Goal: Information Seeking & Learning: Learn about a topic

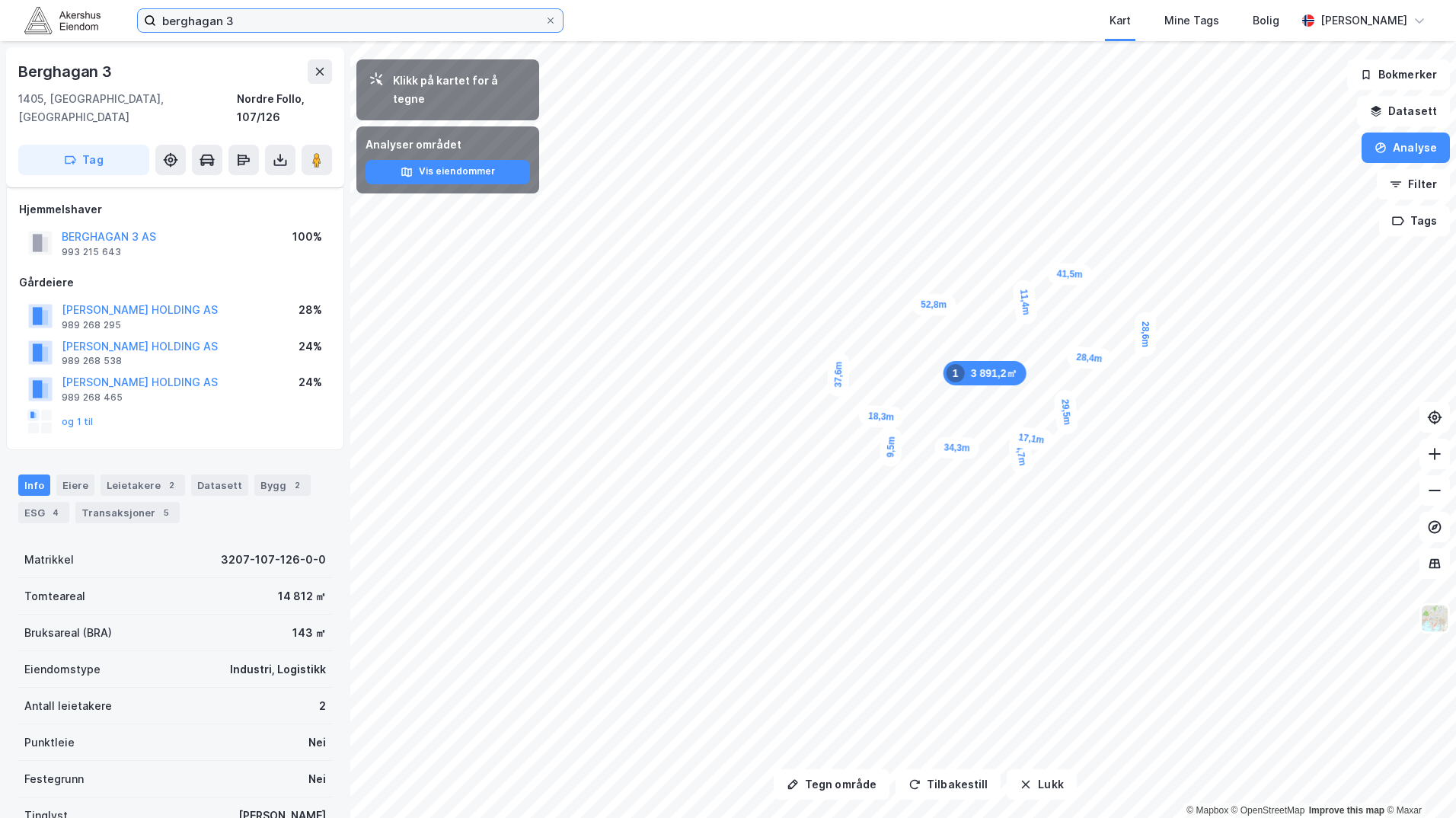
click at [194, 23] on input "berghagan 3" at bounding box center [349, 20] width 388 height 23
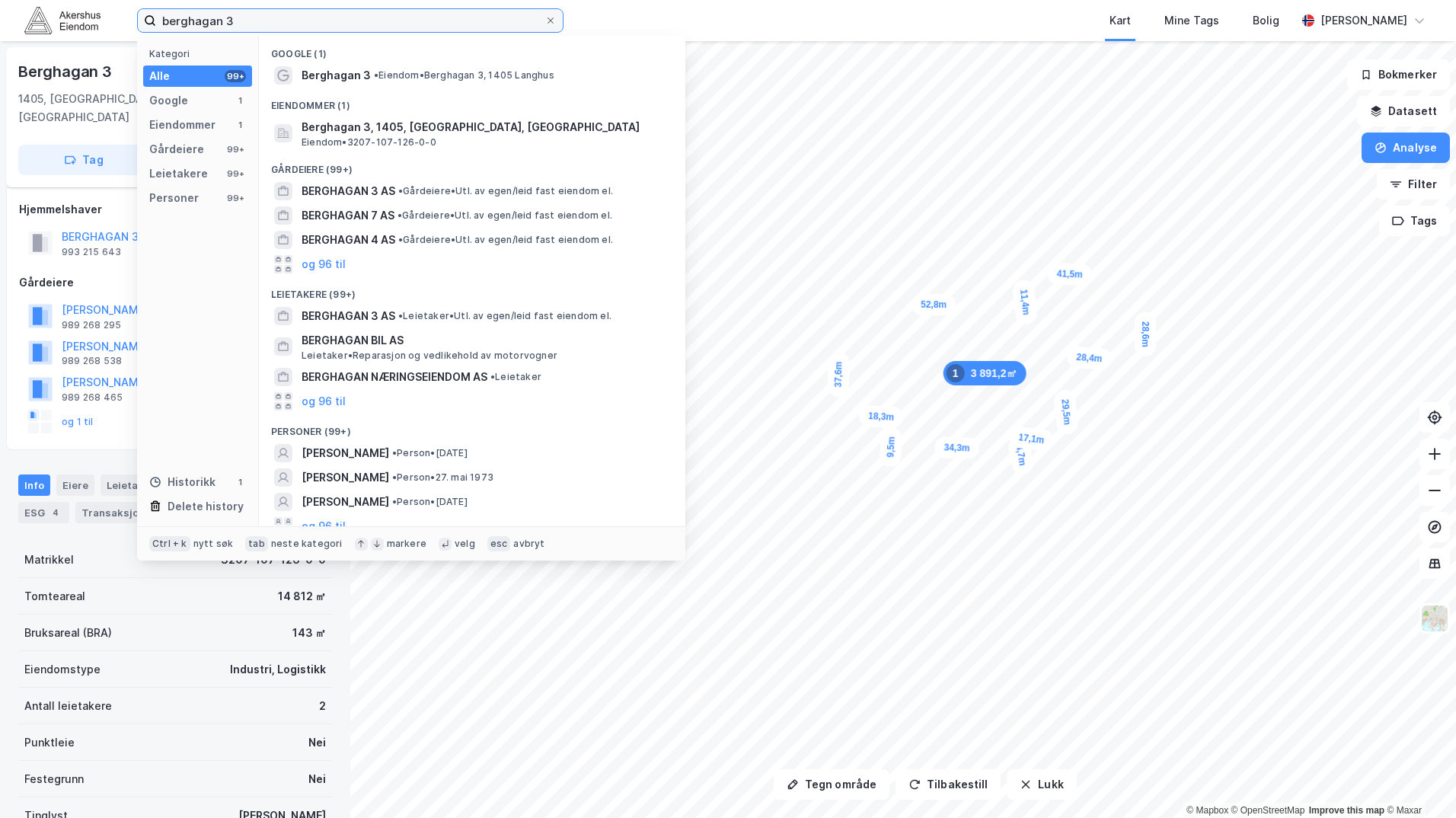
click at [194, 23] on input "berghagan 3" at bounding box center [349, 20] width 388 height 23
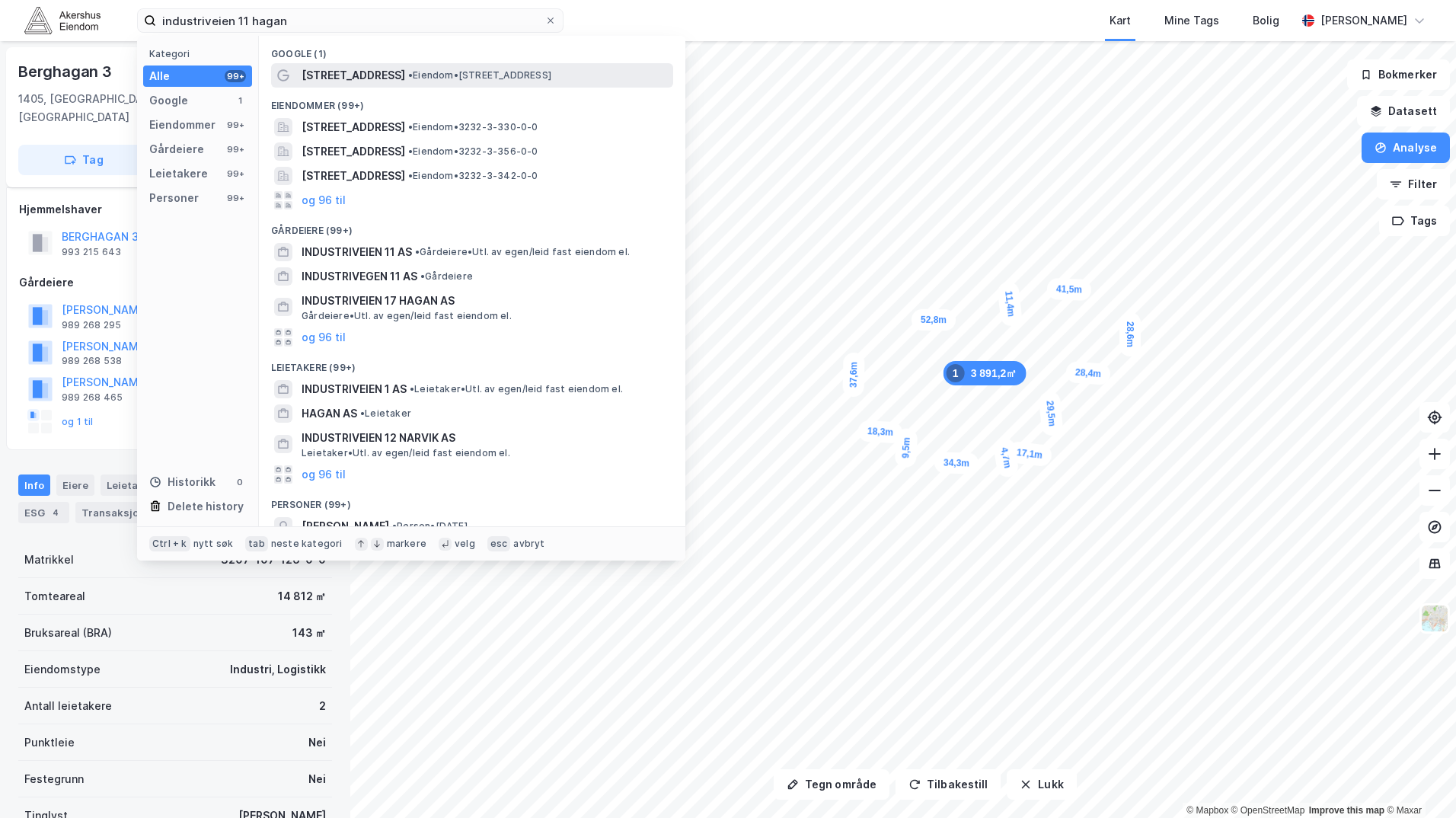
click at [458, 73] on span "• Eiendom • [STREET_ADDRESS]" at bounding box center [480, 75] width 143 height 12
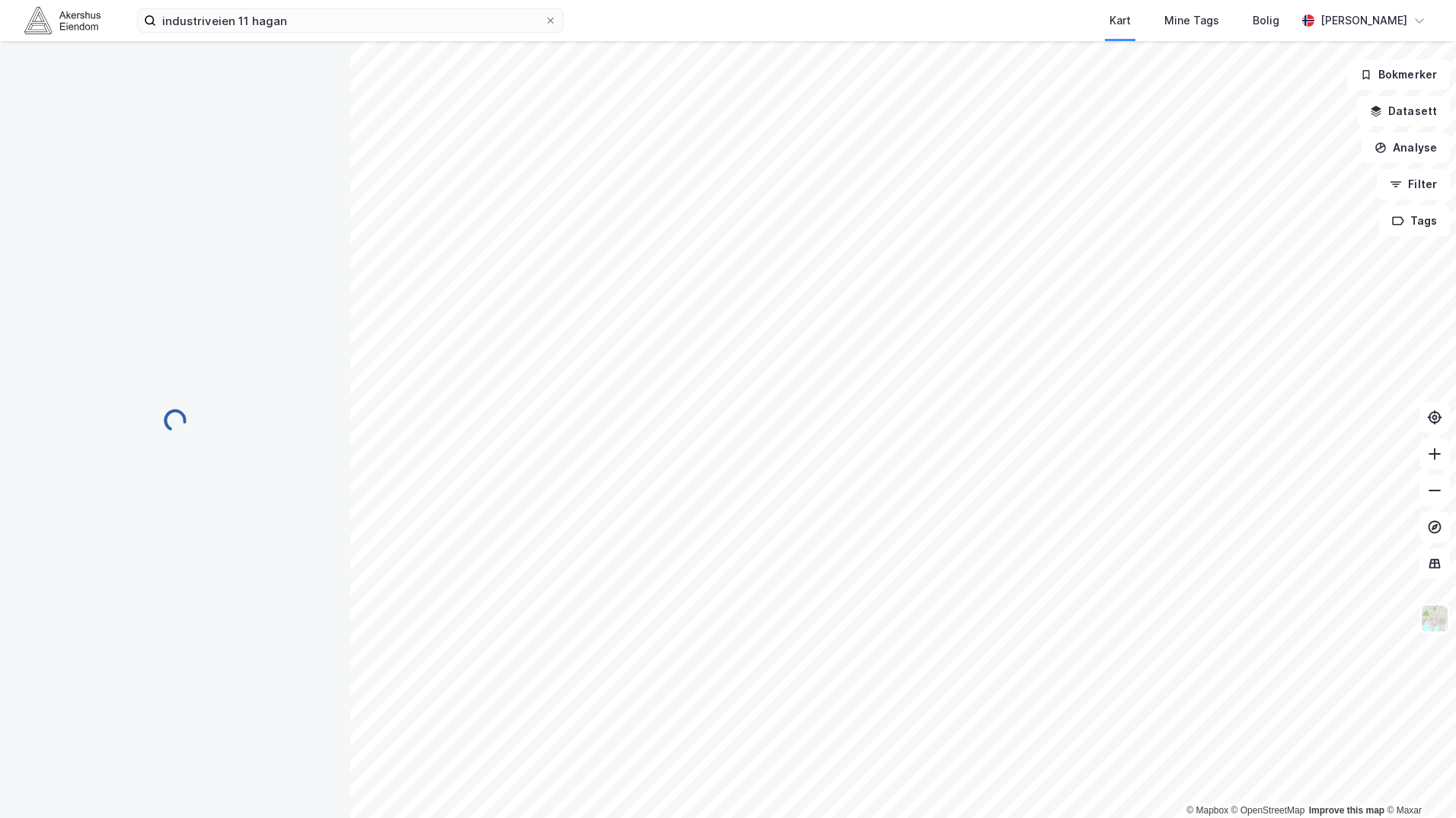
scroll to position [12, 0]
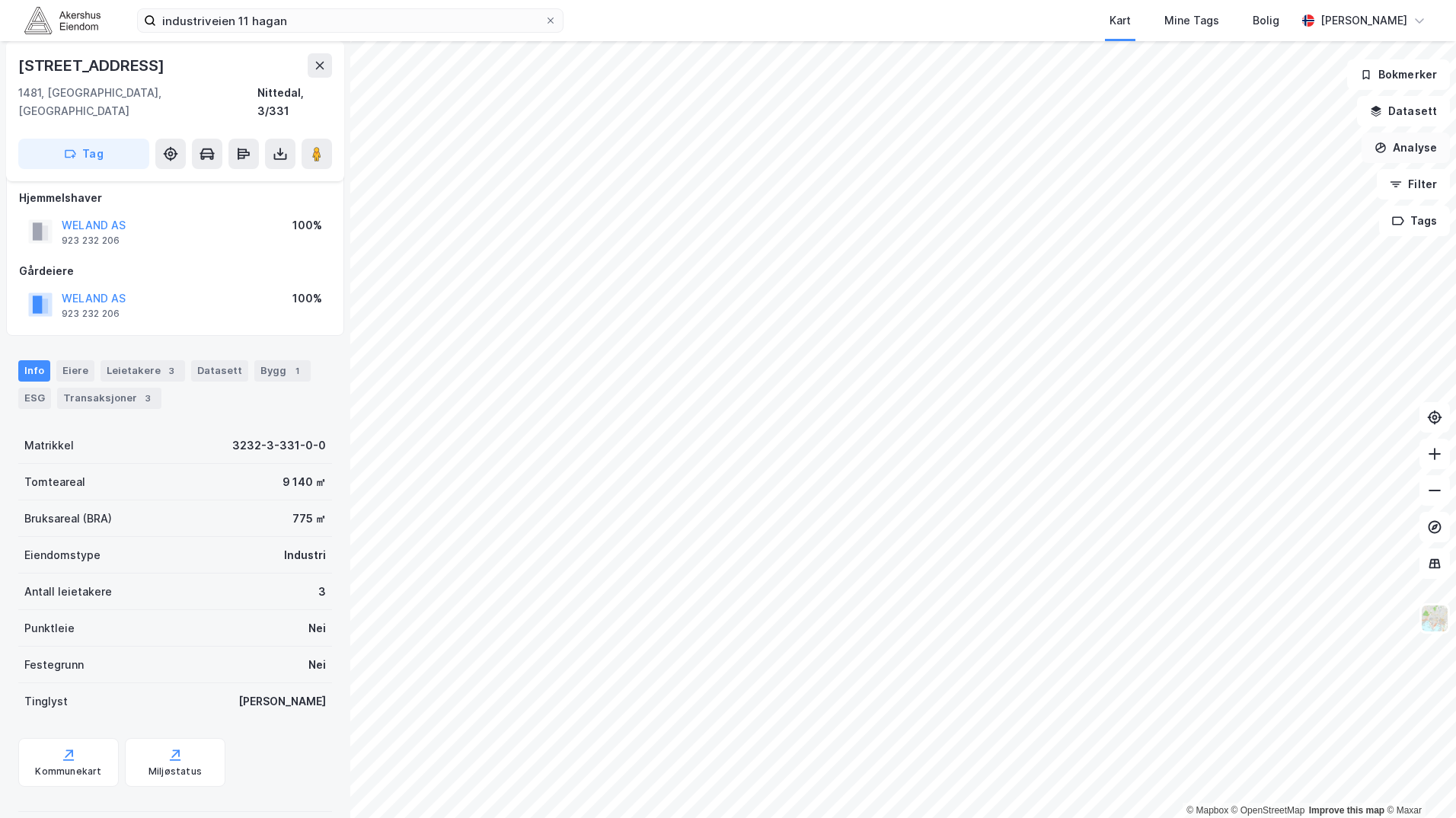
click at [1391, 153] on button "Analyse" at bounding box center [1406, 147] width 88 height 31
click at [1236, 176] on div "Tegn område" at bounding box center [1273, 180] width 132 height 13
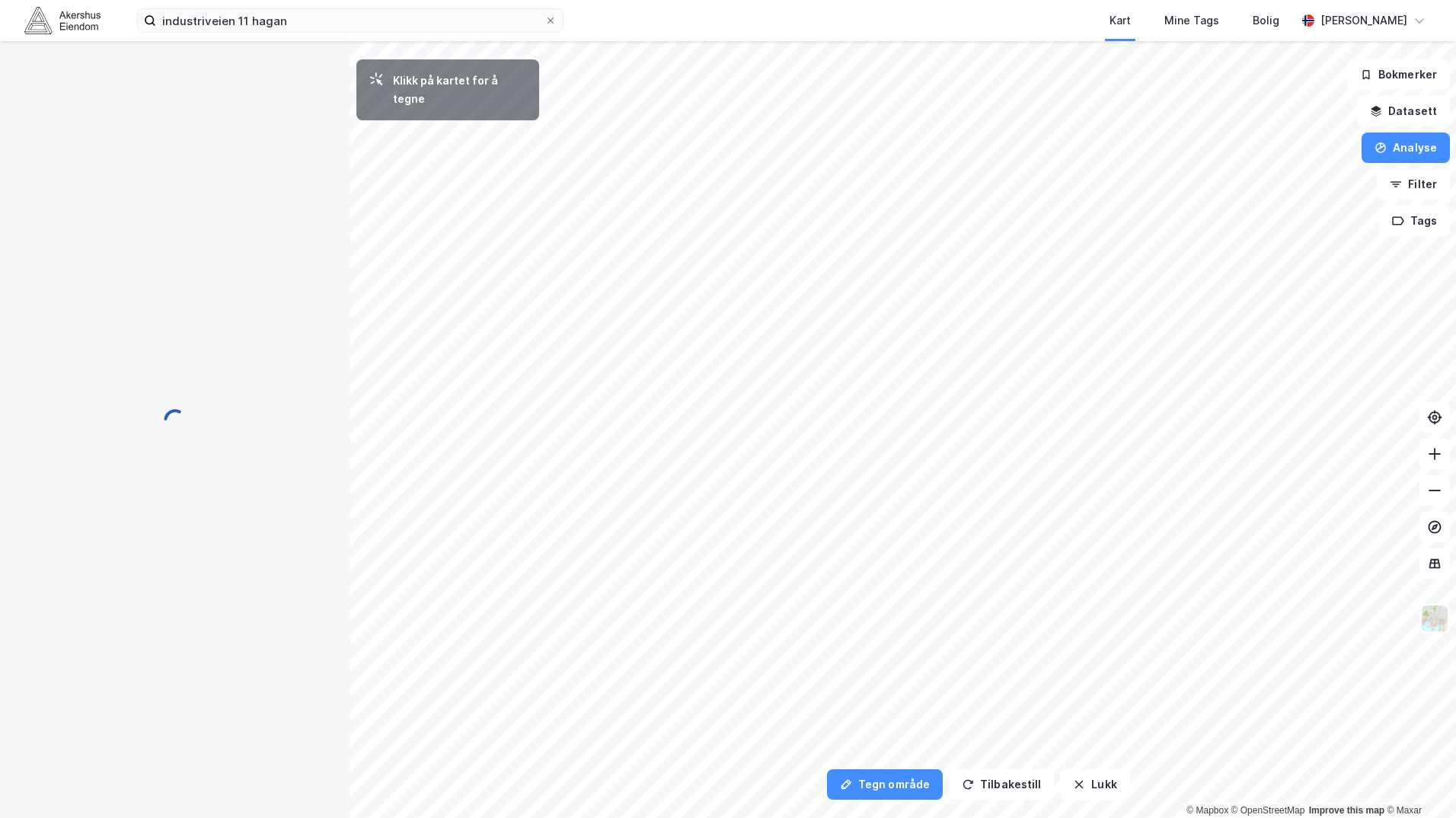
scroll to position [0, 0]
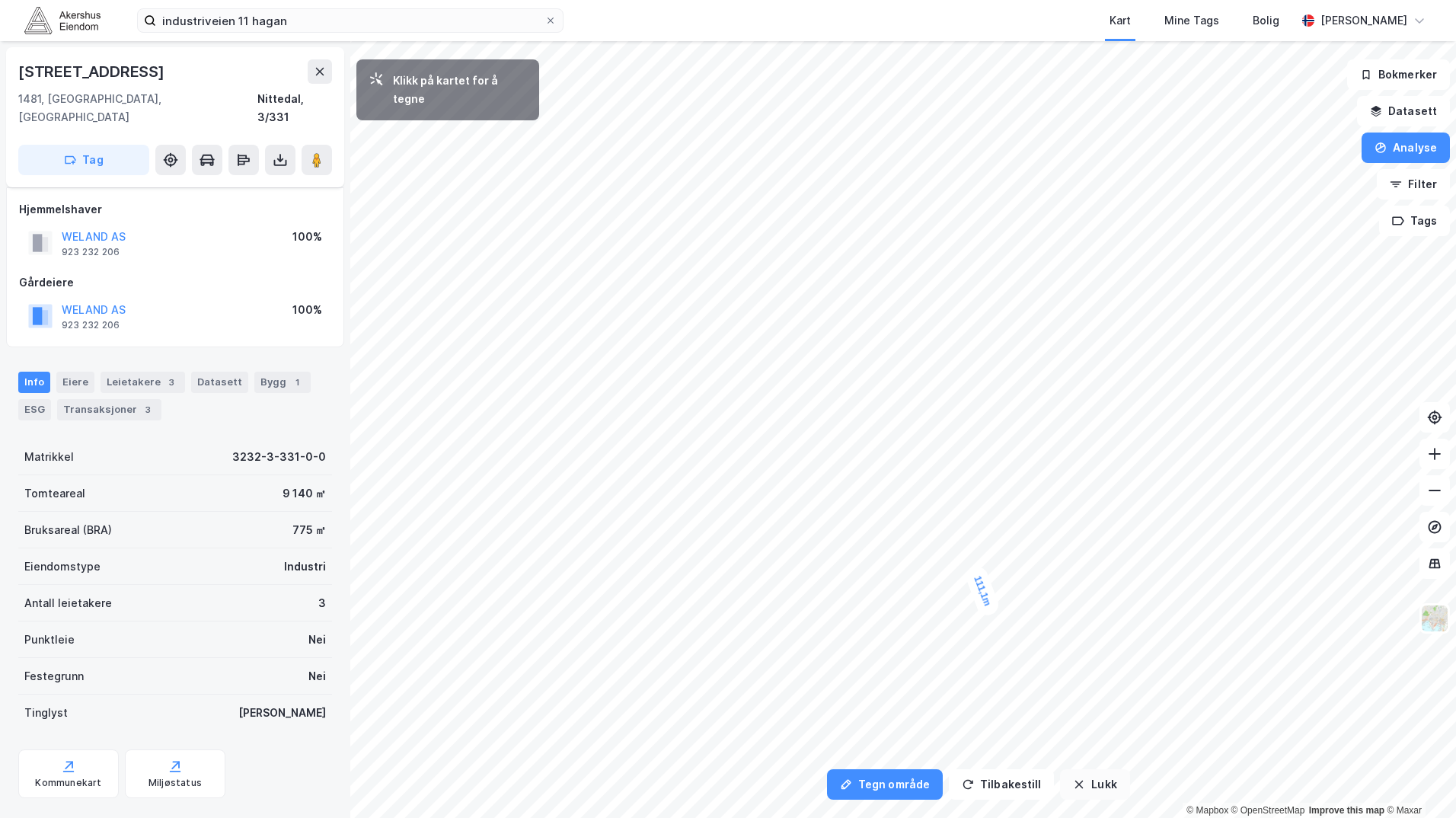
click at [1074, 779] on icon "button" at bounding box center [1078, 784] width 12 height 12
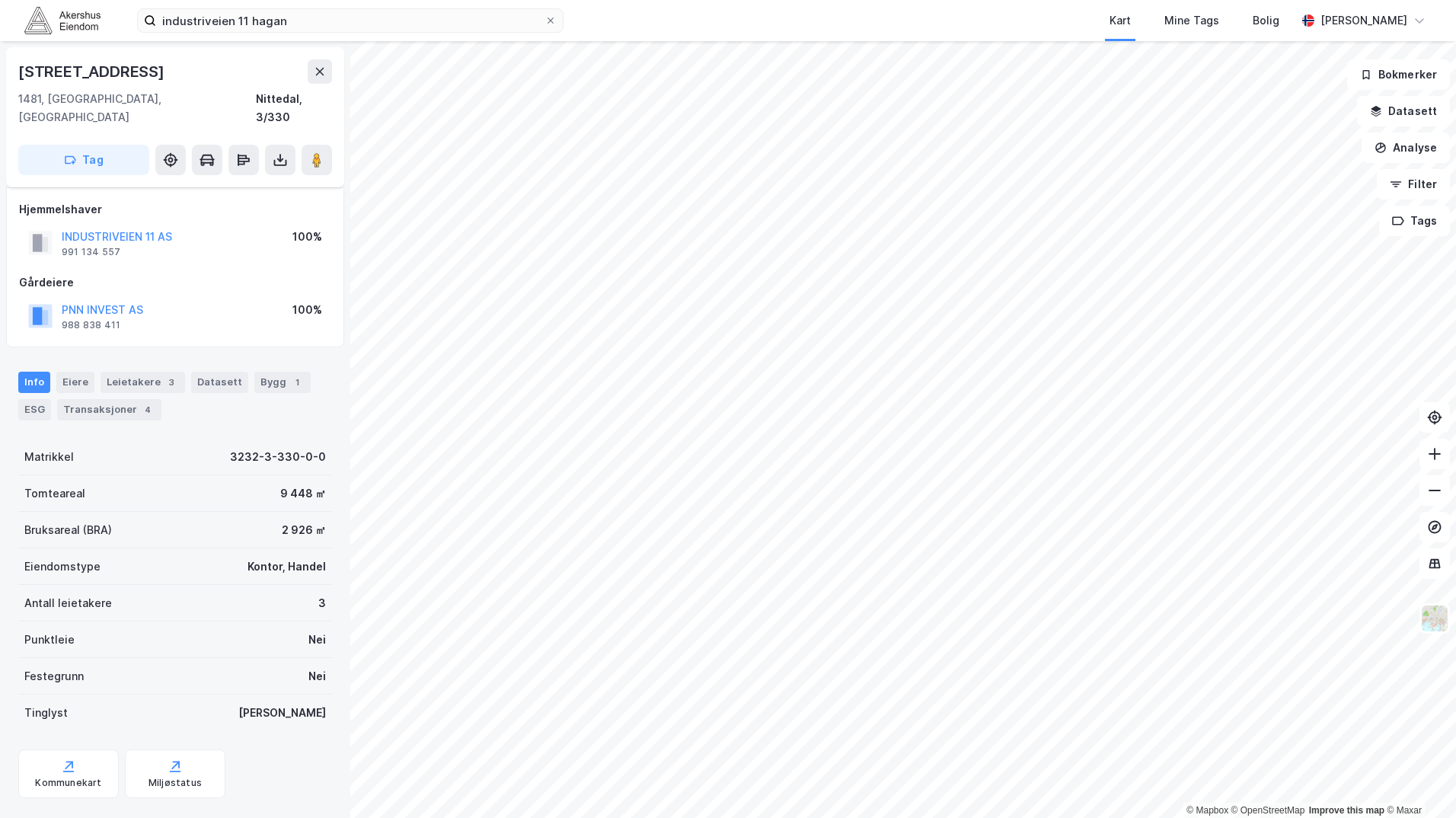
scroll to position [12, 0]
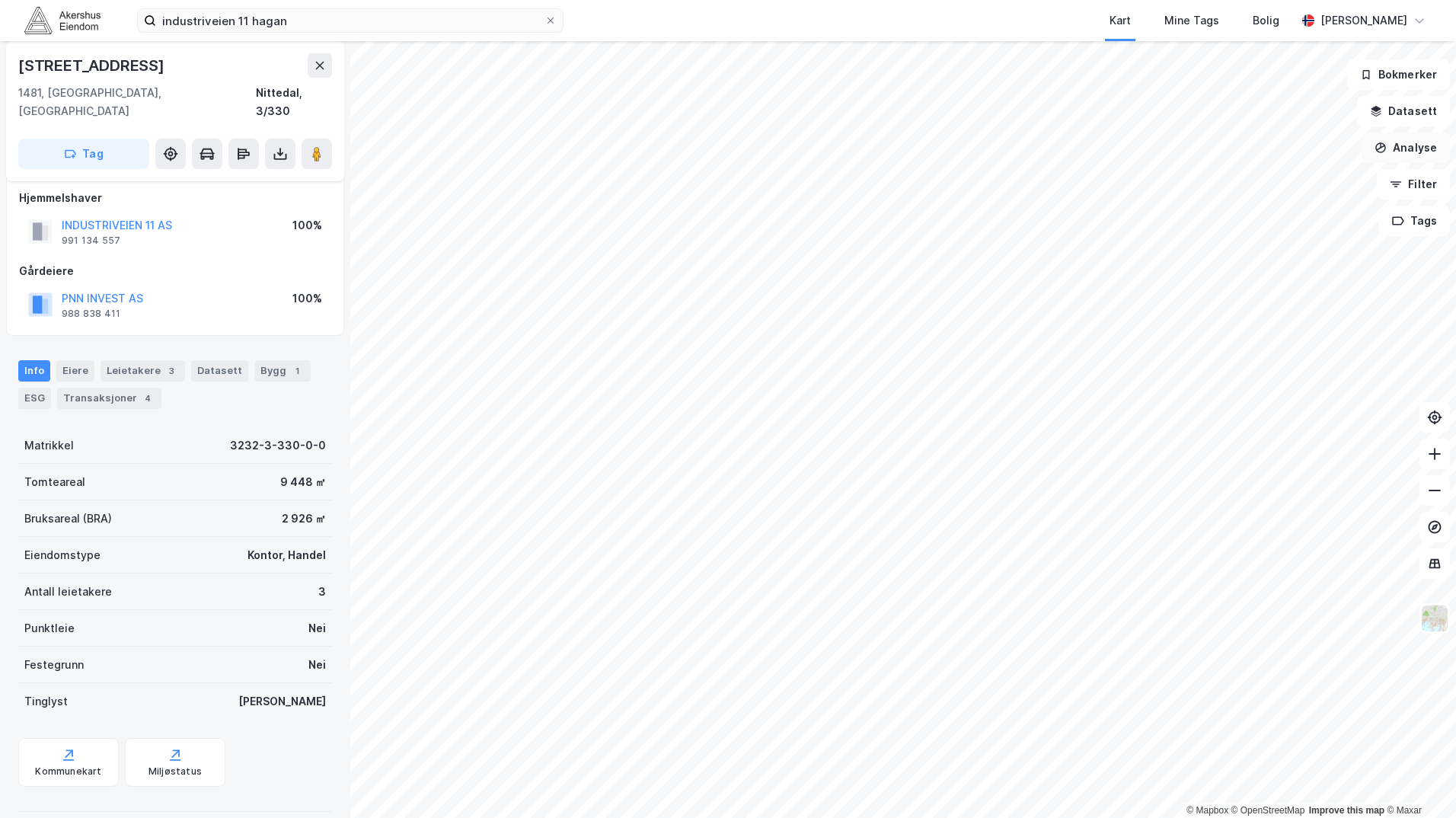
click at [1406, 146] on button "Analyse" at bounding box center [1406, 147] width 88 height 31
click at [1262, 180] on div "Tegn område" at bounding box center [1273, 180] width 132 height 13
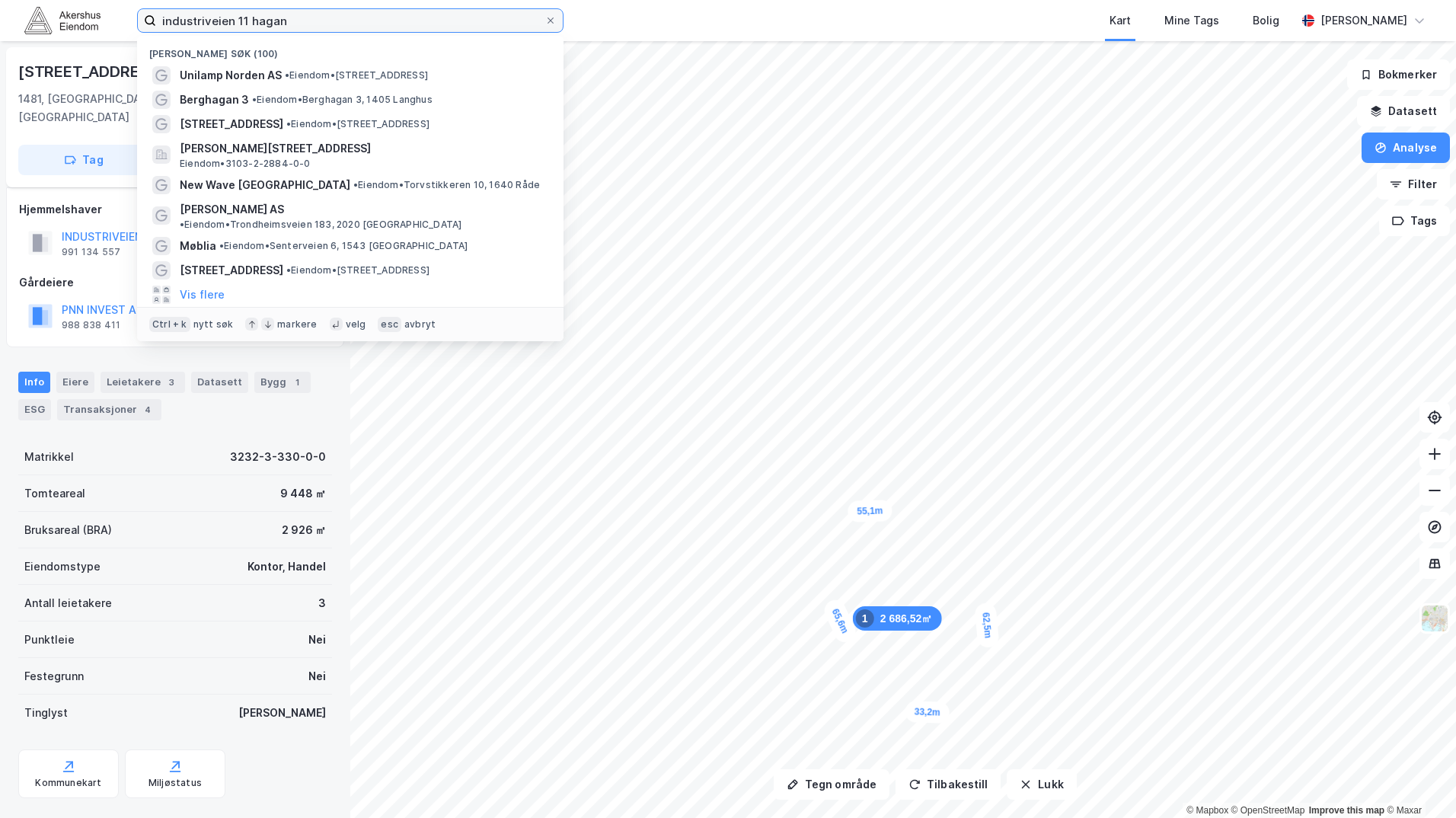
click at [269, 23] on input "industriveien 11 hagan" at bounding box center [349, 20] width 388 height 23
click at [268, 23] on input "industriveien 11 hagan" at bounding box center [349, 20] width 388 height 23
click at [267, 23] on input "industriveien 11 hagan" at bounding box center [349, 20] width 388 height 23
click at [229, 31] on input "industriveien 11 hagan" at bounding box center [349, 20] width 388 height 23
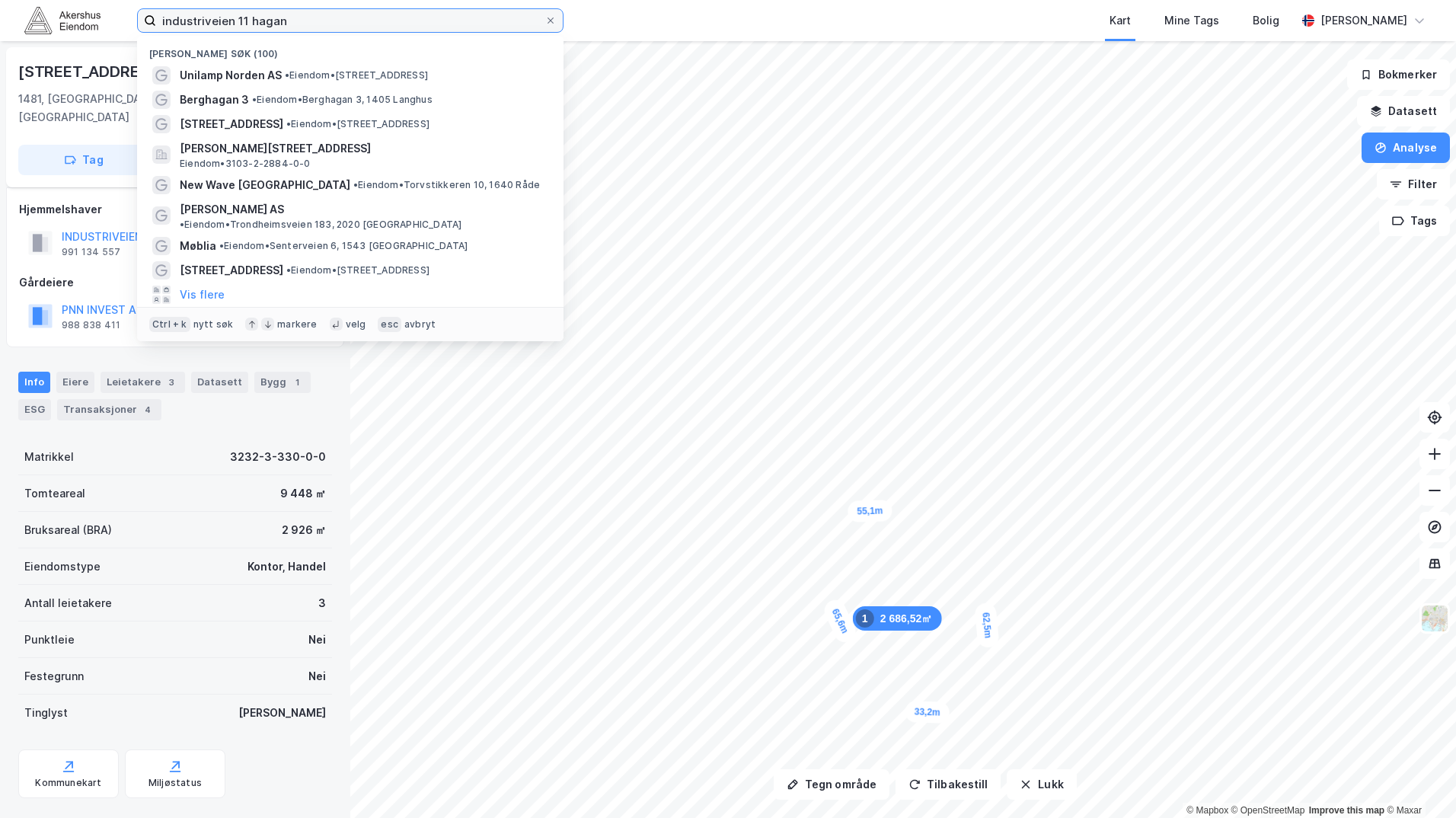
click at [229, 29] on input "industriveien 11 hagan" at bounding box center [349, 20] width 388 height 23
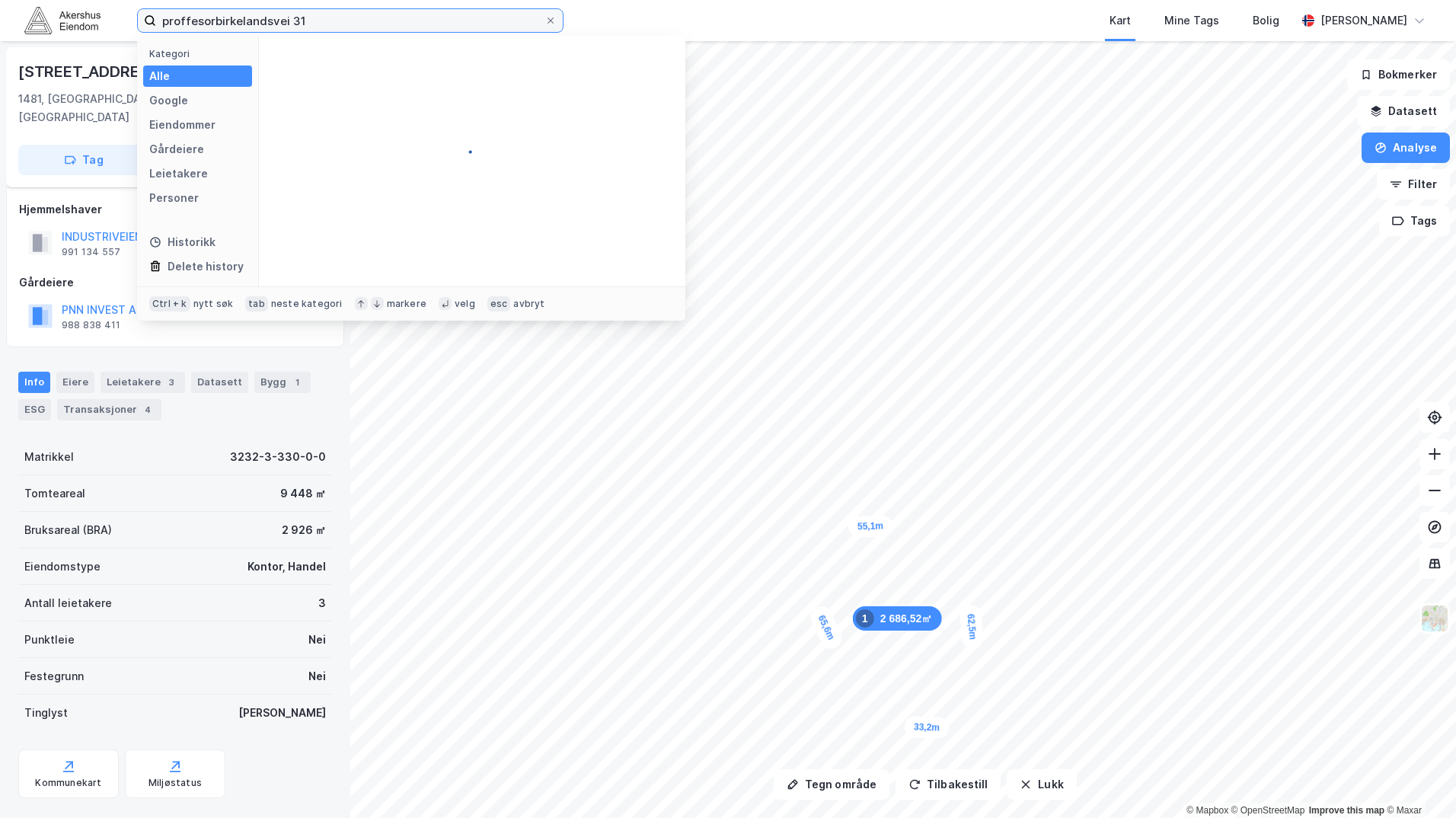
click at [212, 16] on input "proffesorbirkelandsvei 31" at bounding box center [349, 20] width 388 height 23
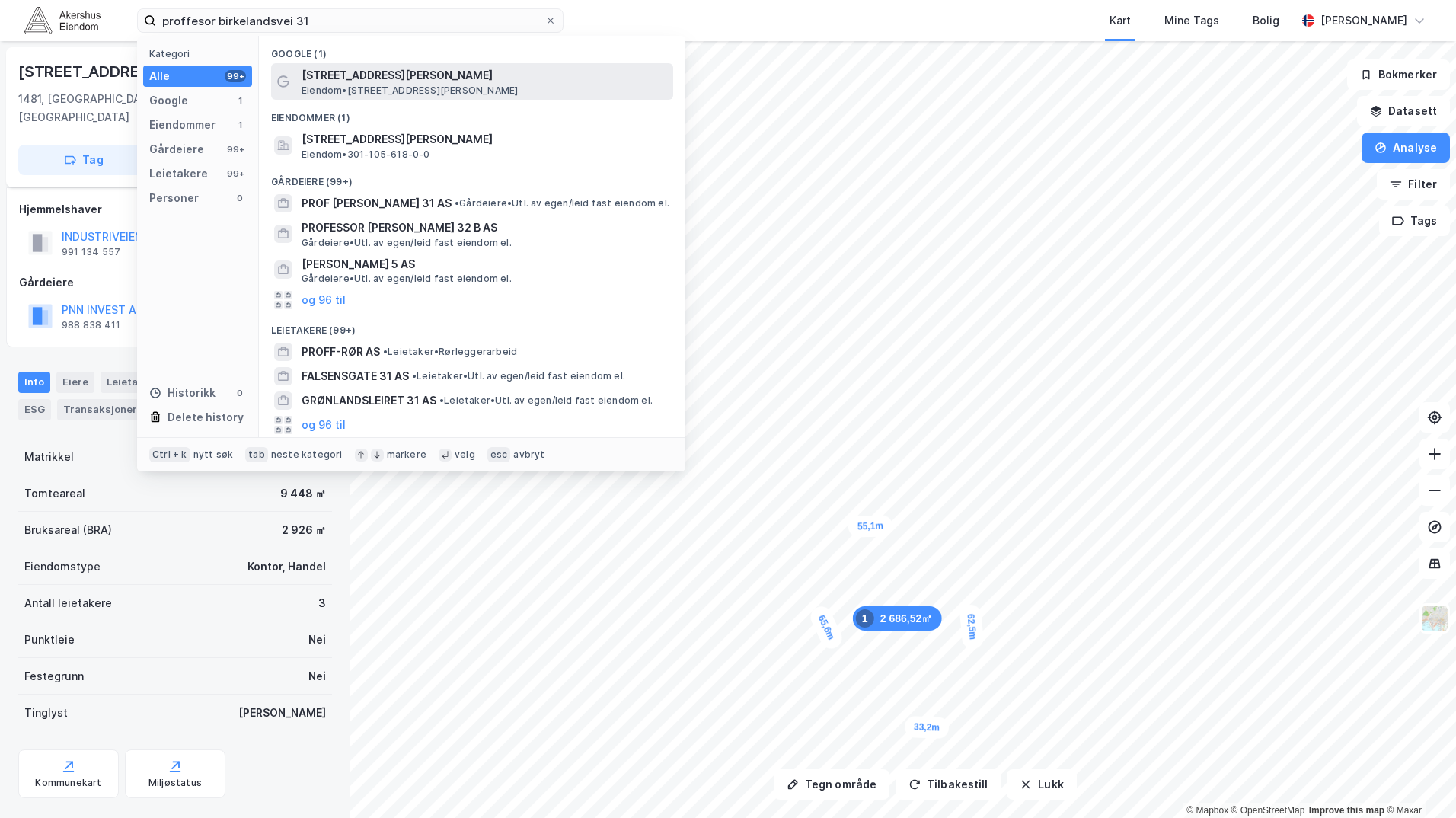
click at [327, 72] on span "[STREET_ADDRESS][PERSON_NAME]" at bounding box center [484, 75] width 365 height 18
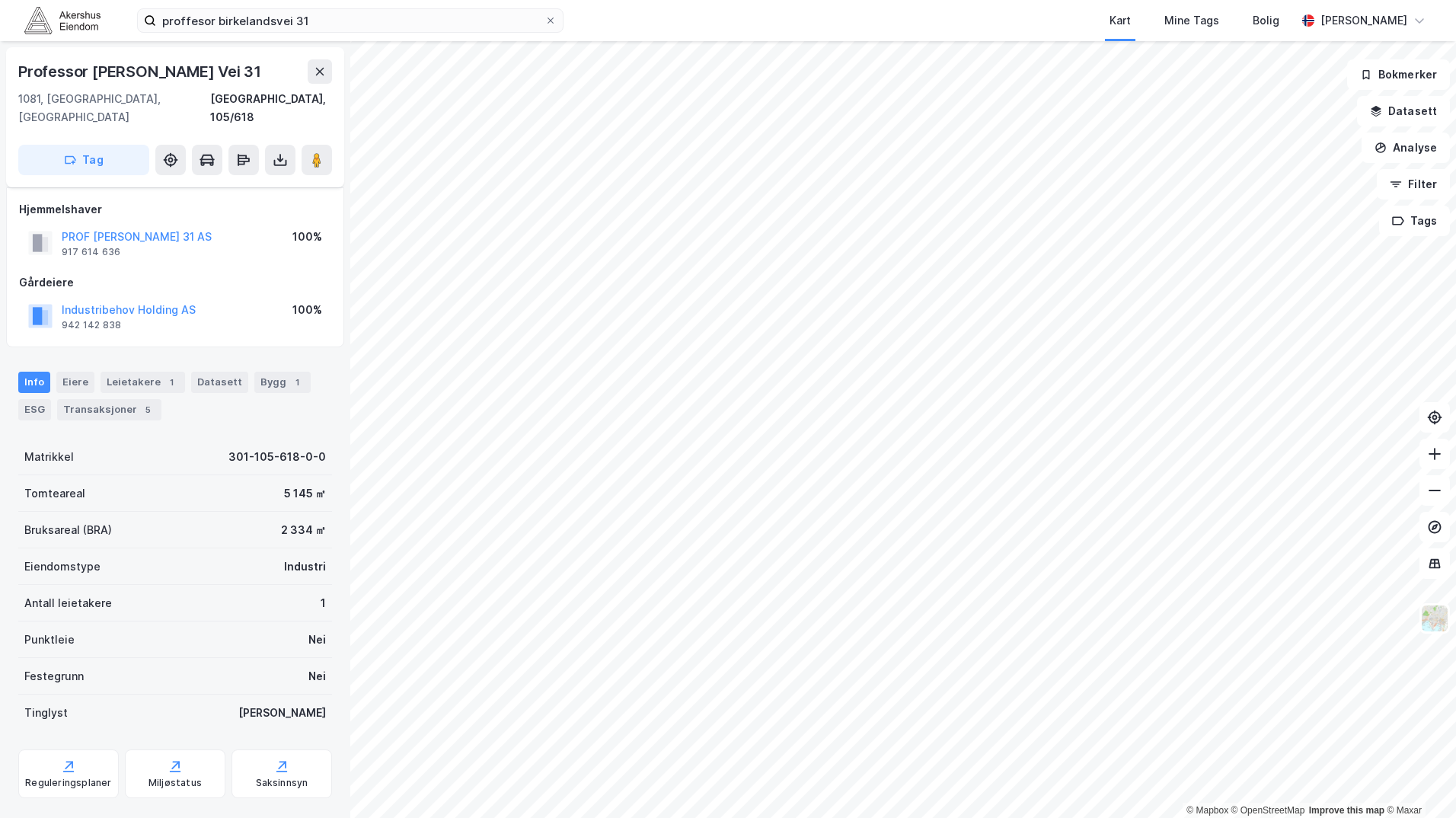
scroll to position [12, 0]
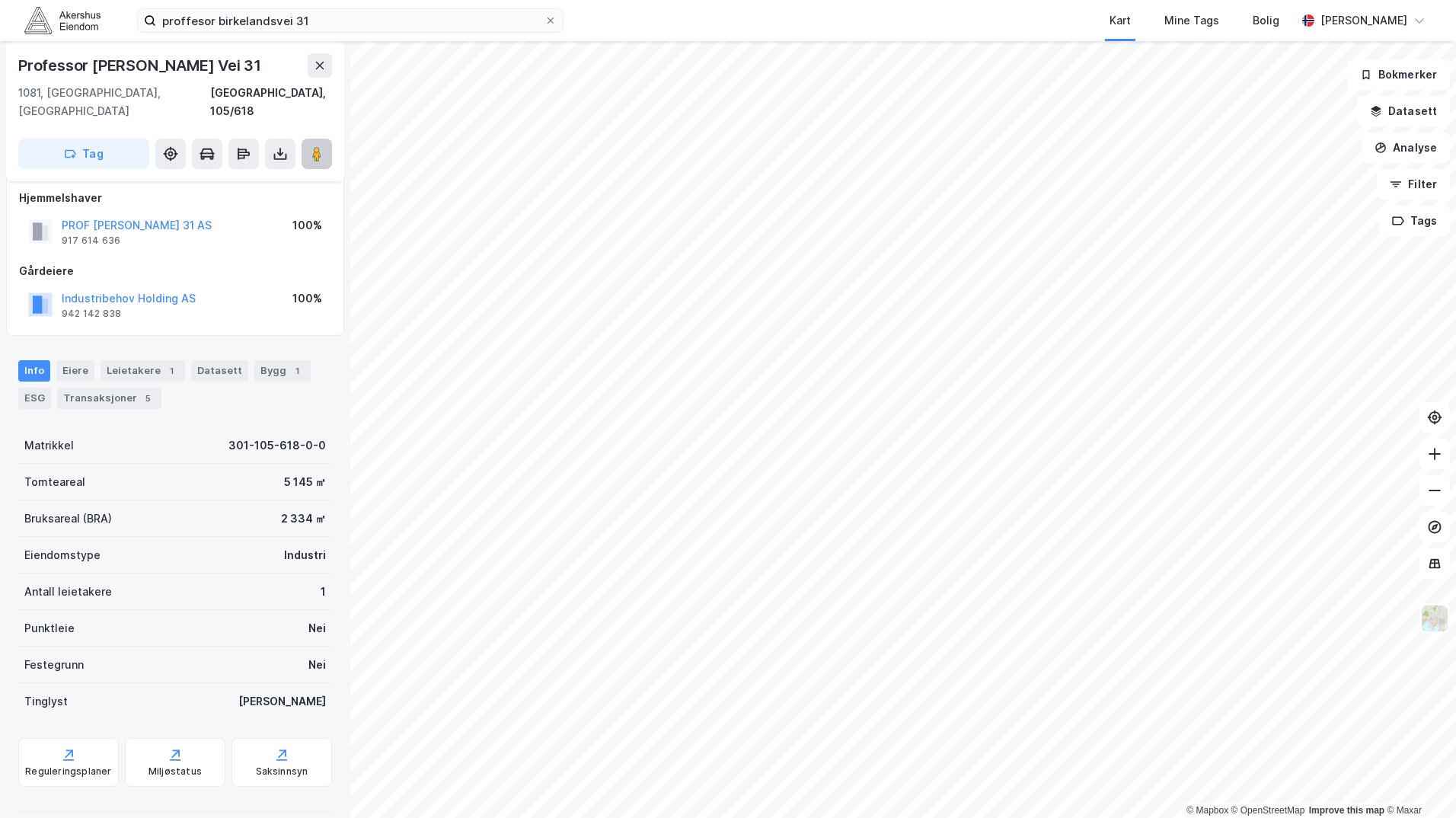
click at [326, 139] on button at bounding box center [316, 154] width 31 height 31
click at [120, 361] on div "Leietakere 1" at bounding box center [142, 371] width 84 height 21
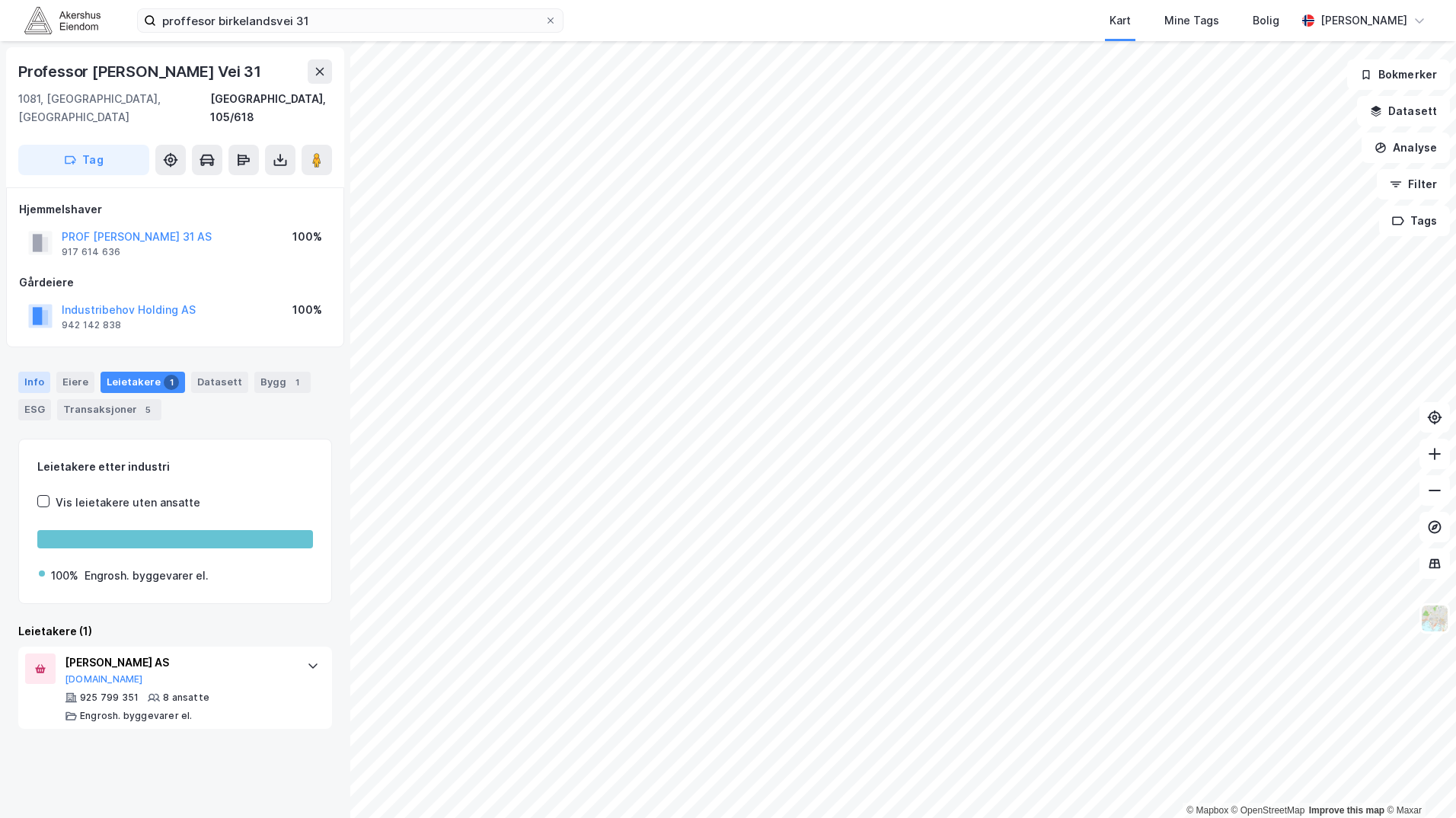
click at [39, 372] on div "Info" at bounding box center [34, 382] width 32 height 21
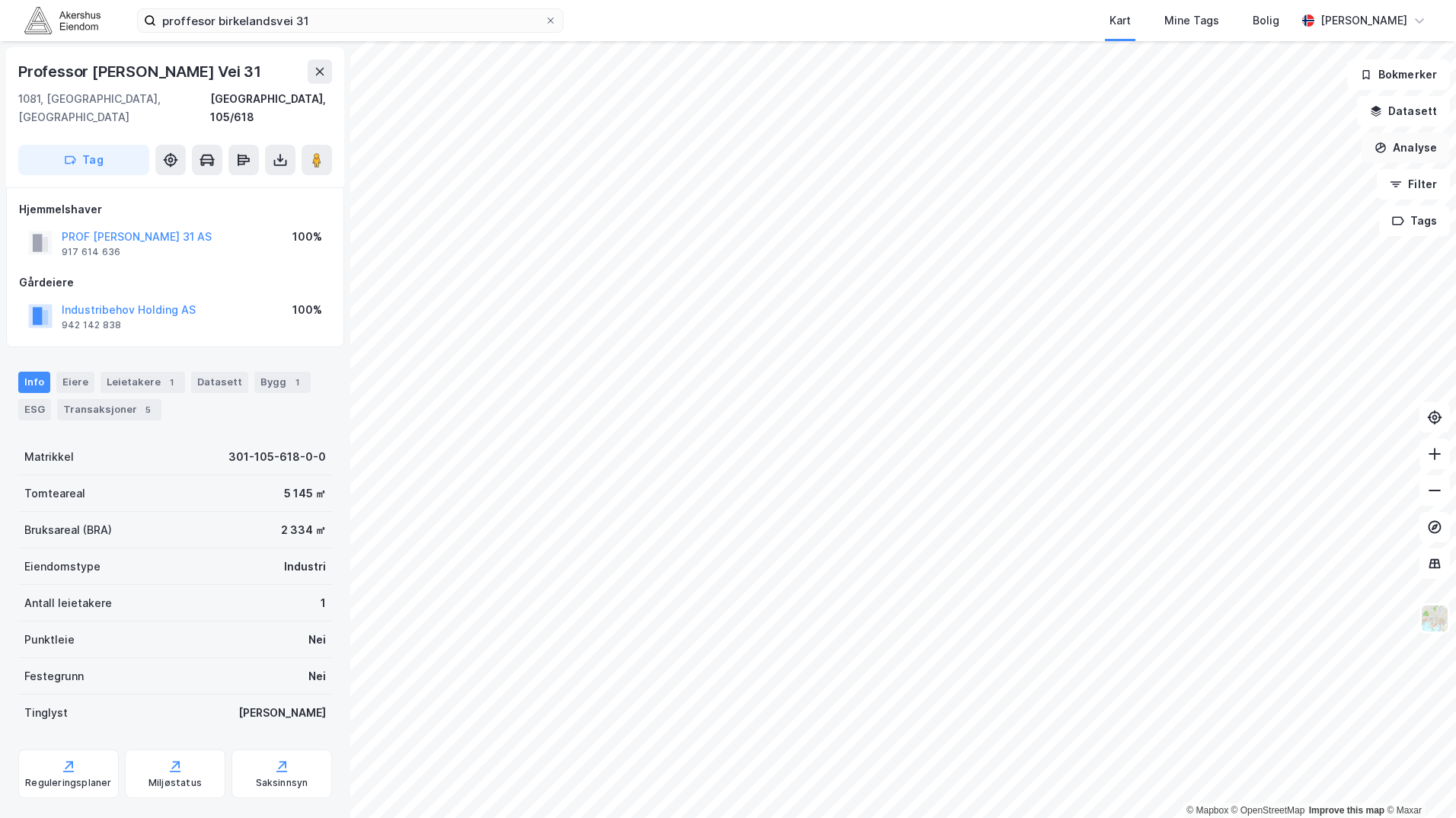
click at [1395, 156] on button "Analyse" at bounding box center [1406, 147] width 88 height 31
click at [1251, 183] on div "Tegn område" at bounding box center [1273, 180] width 132 height 13
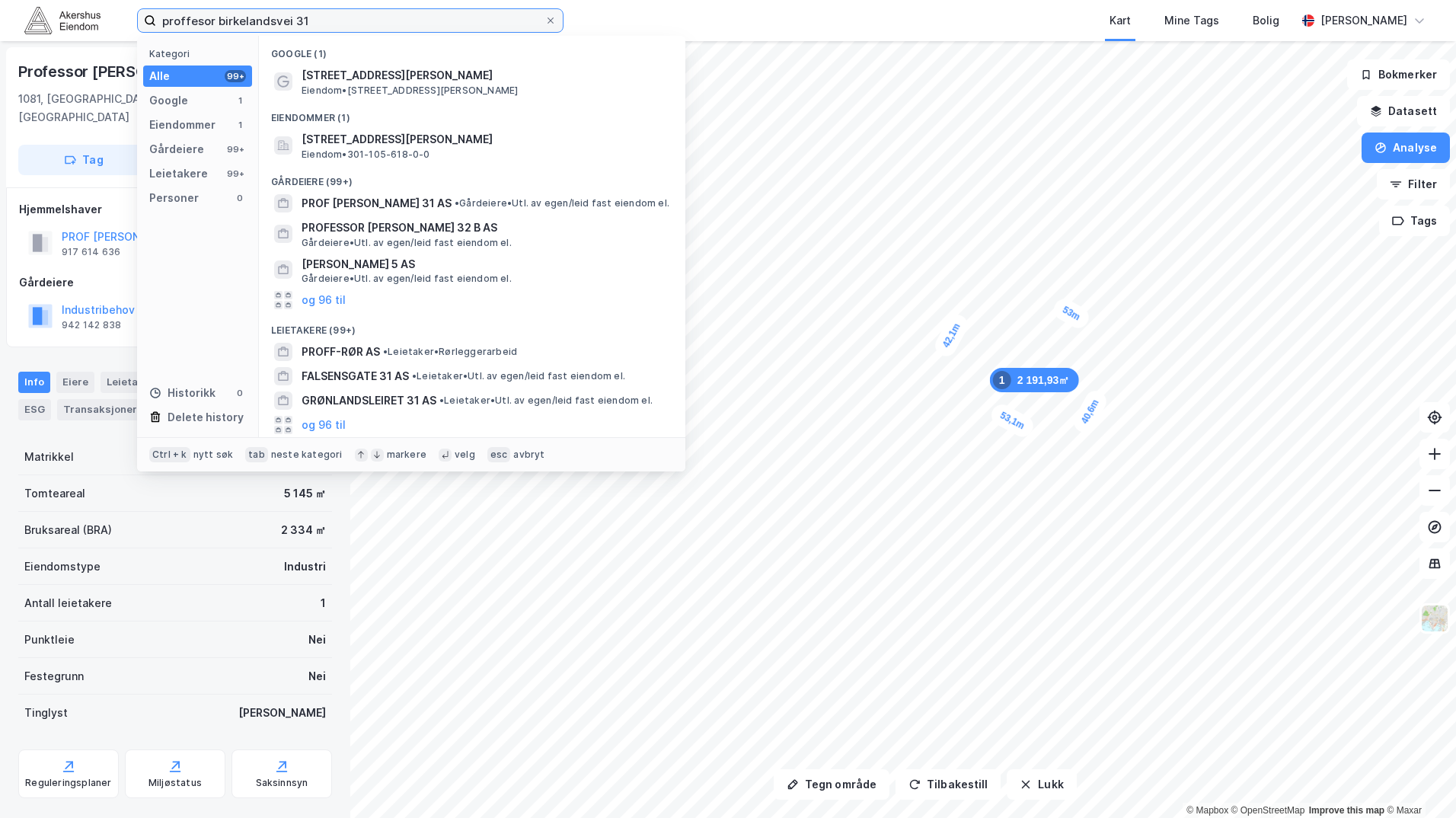
click at [323, 13] on input "proffesor birkelandsvei 31" at bounding box center [349, 20] width 388 height 23
drag, startPoint x: 331, startPoint y: 18, endPoint x: 109, endPoint y: 26, distance: 222.1
click at [109, 26] on div "proffesor birkelandsvei 31 Kategori Alle 99+ Google 1 Eiendommer 1 Gårdeiere 99…" at bounding box center [728, 20] width 1456 height 41
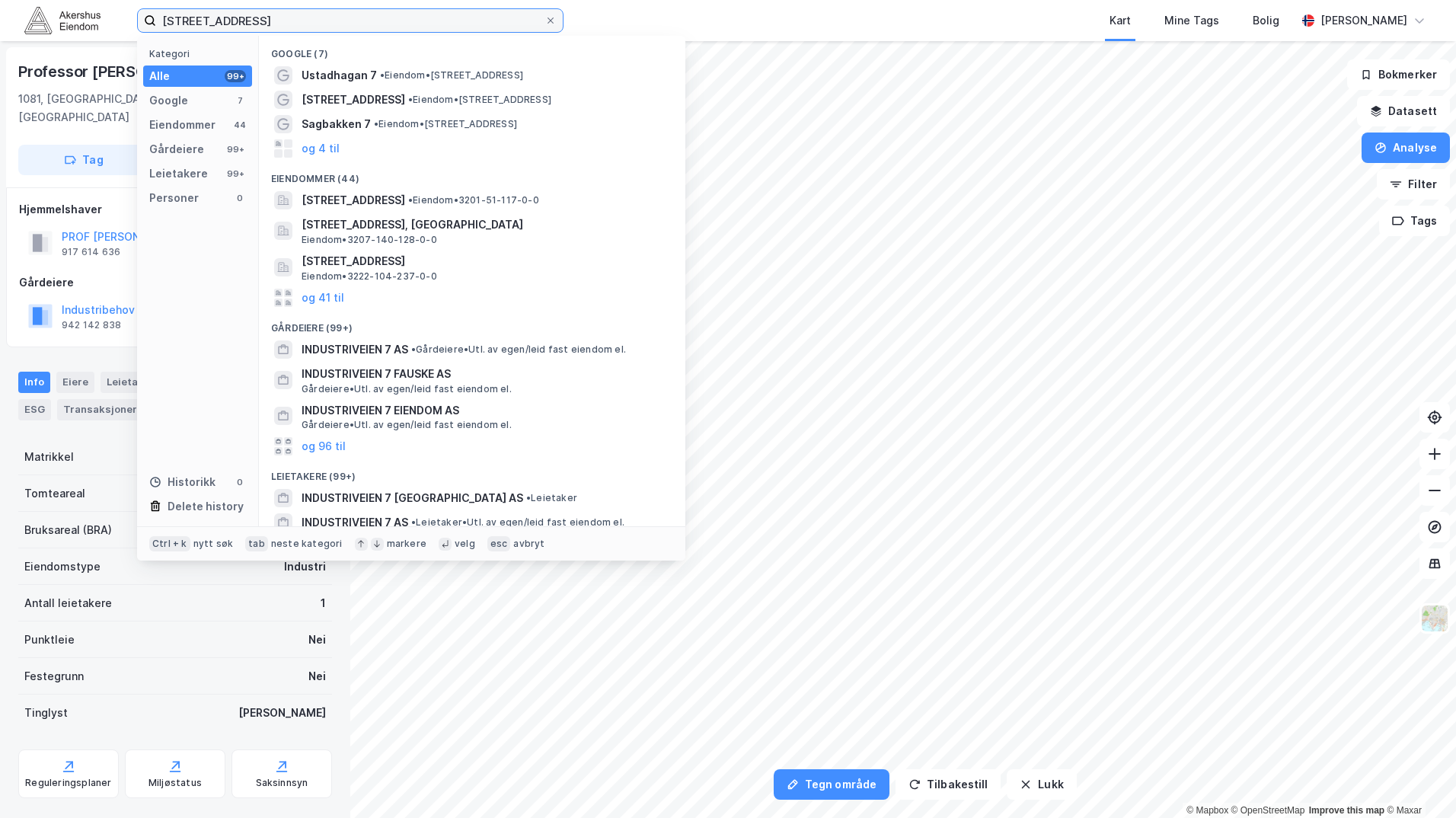
click at [377, 20] on input "[STREET_ADDRESS]" at bounding box center [349, 20] width 388 height 23
paste input "Alfaset 1. Industrivei 7"
type input "i"
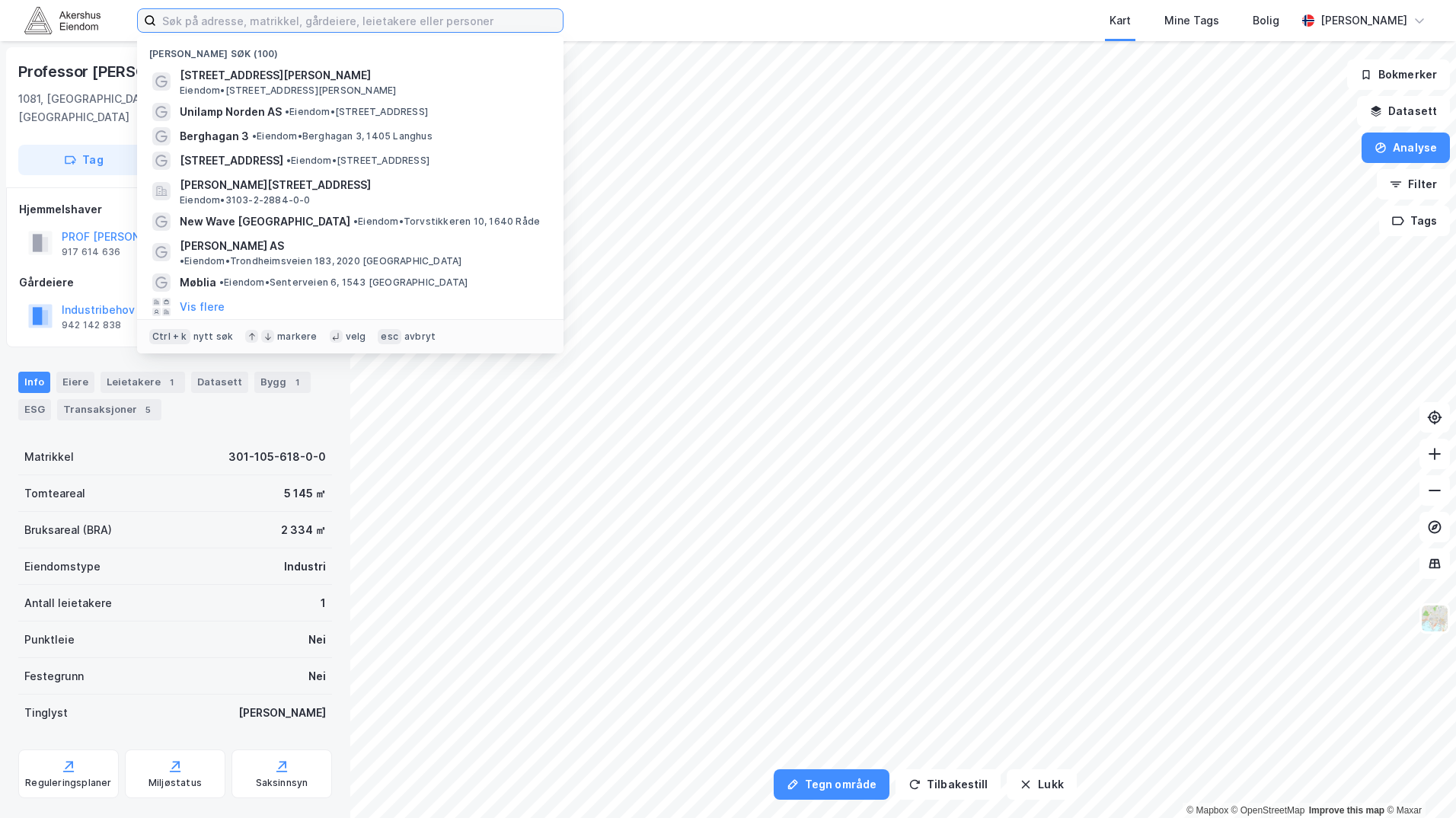
paste input "Alfaset 1. Industrivei 7"
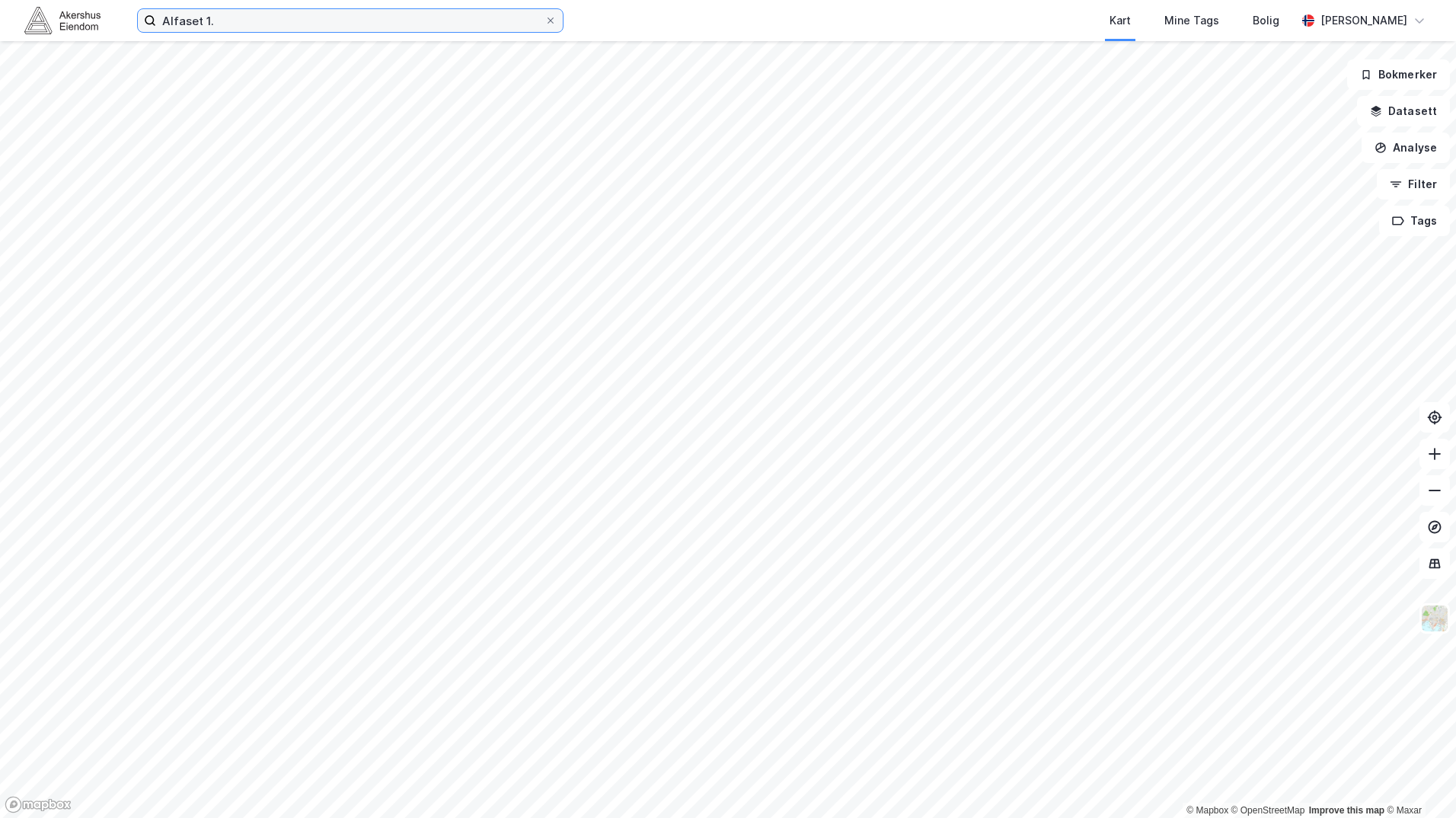
click at [275, 23] on input "Alfaset 1." at bounding box center [349, 20] width 388 height 23
type input "Alfaset 1'"
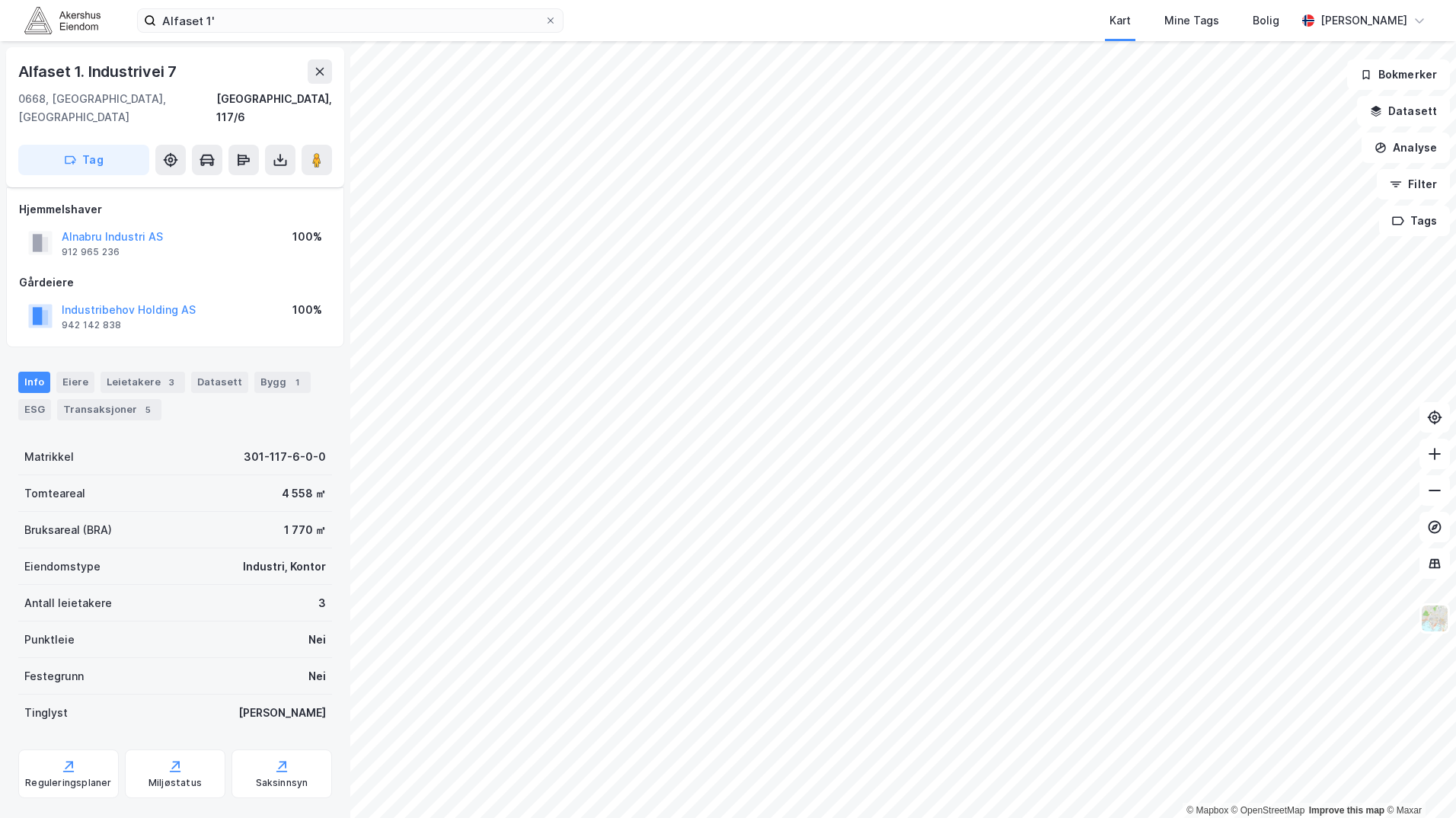
scroll to position [12, 0]
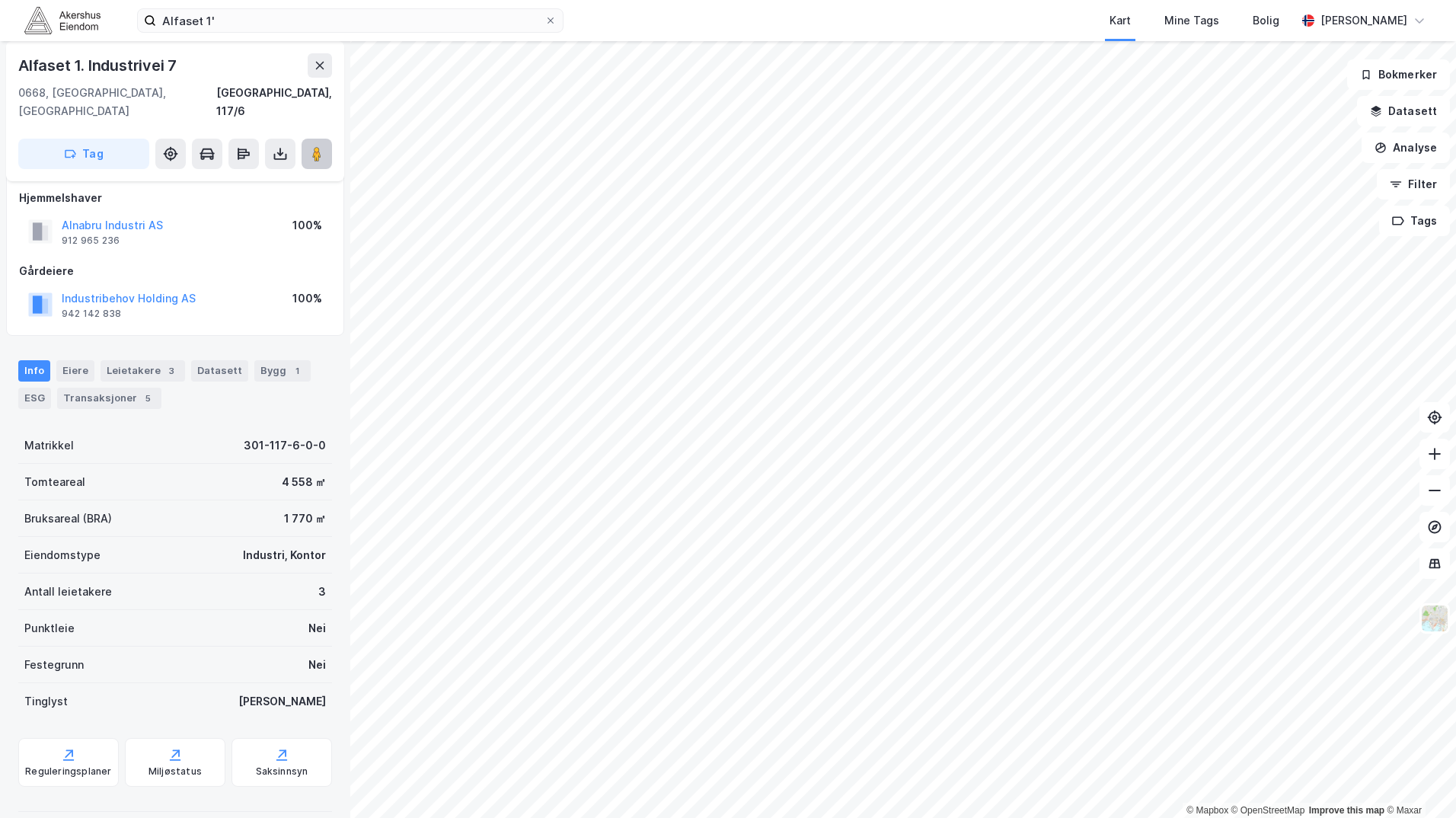
click at [319, 146] on image at bounding box center [317, 154] width 9 height 15
click at [312, 146] on icon at bounding box center [316, 154] width 15 height 15
